Goal: Task Accomplishment & Management: Manage account settings

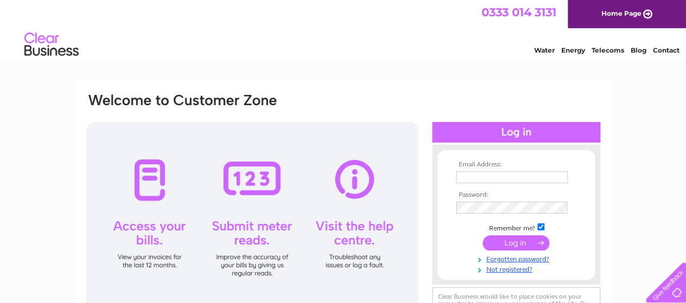
scroll to position [54, 0]
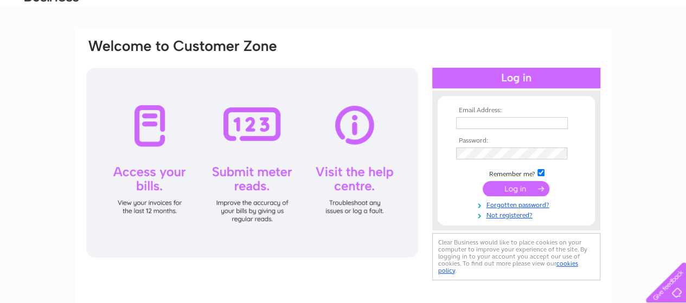
type input "[EMAIL_ADDRESS][DOMAIN_NAME]"
click at [509, 187] on input "submit" at bounding box center [516, 188] width 67 height 15
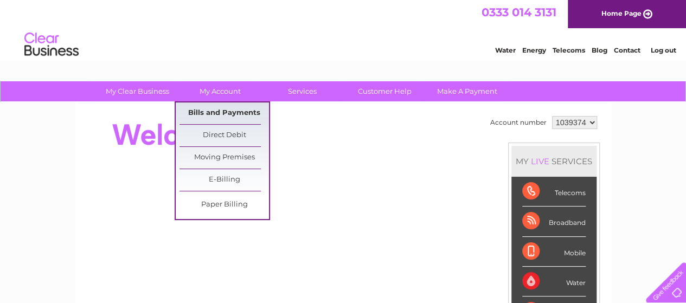
click at [226, 114] on link "Bills and Payments" at bounding box center [224, 113] width 89 height 22
click at [226, 113] on link "Bills and Payments" at bounding box center [224, 113] width 89 height 22
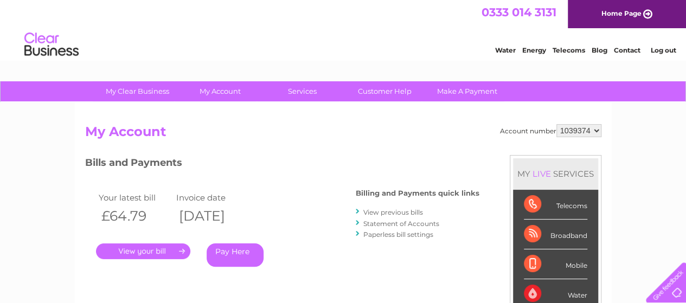
scroll to position [54, 0]
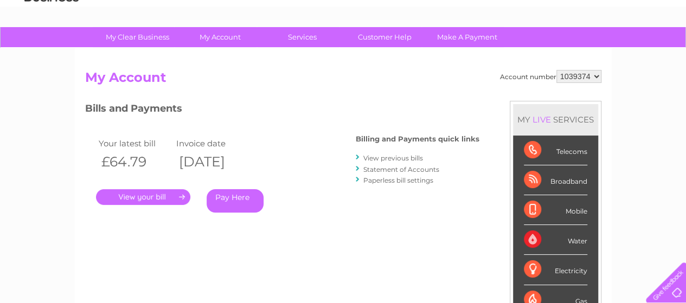
click at [168, 193] on link "." at bounding box center [143, 197] width 94 height 16
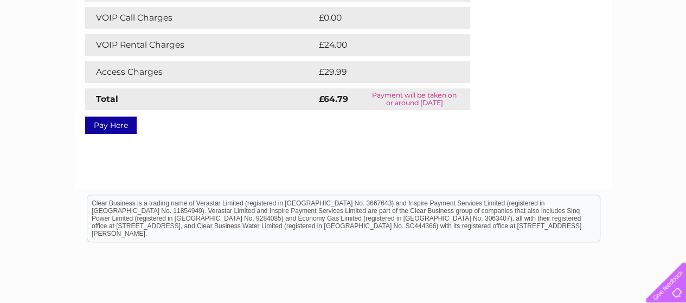
scroll to position [54, 0]
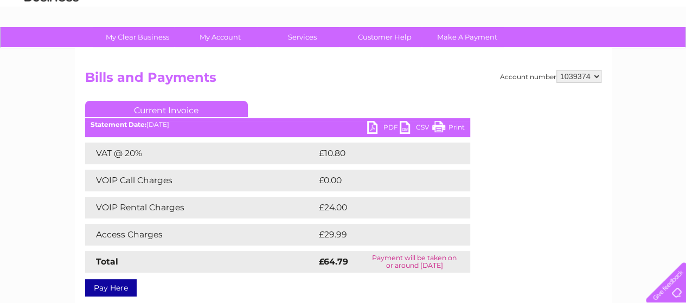
click at [385, 125] on link "PDF" at bounding box center [383, 129] width 33 height 16
